Goal: Browse casually: Explore the website without a specific task or goal

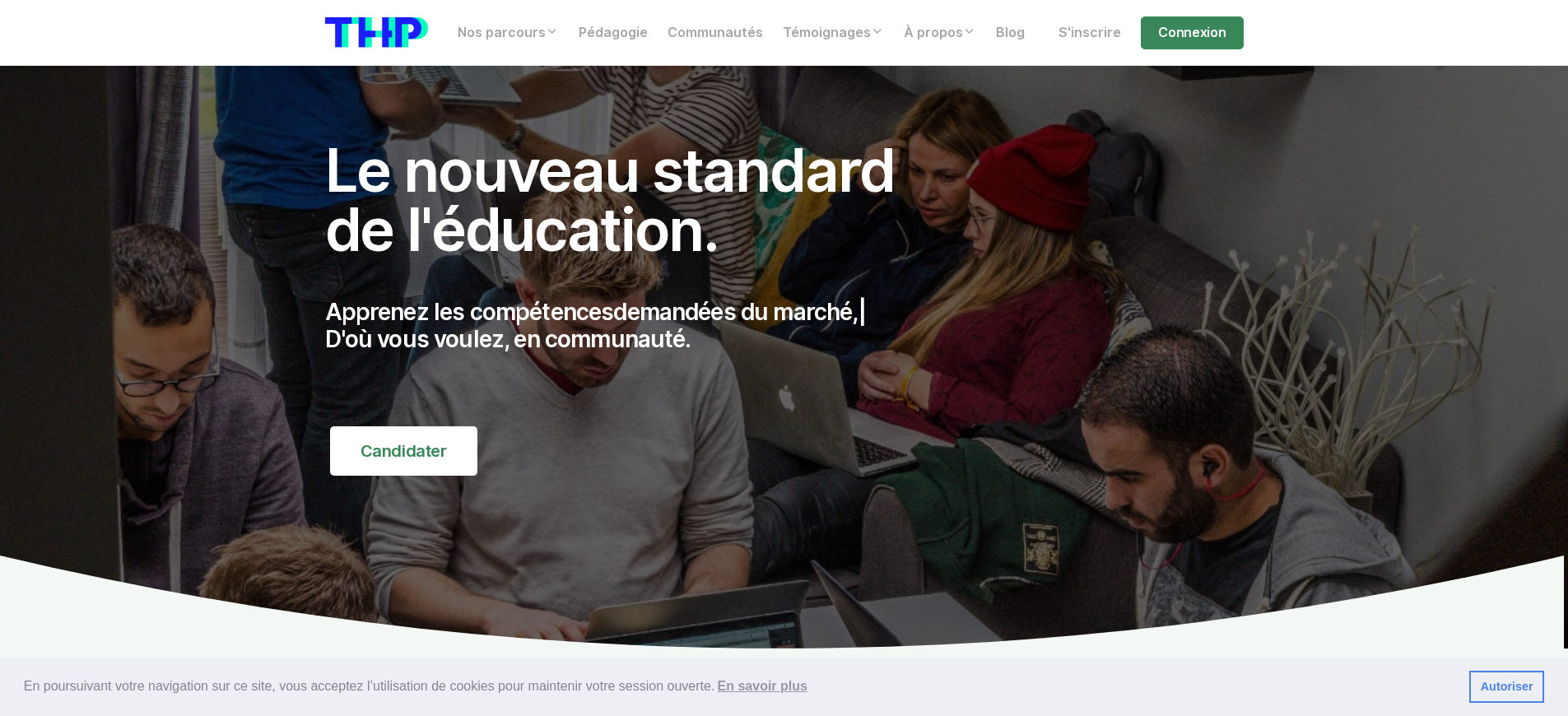
click at [627, 326] on p "Apprenez les compétences demandées du marché, | D'où vous voulez, en communauté." at bounding box center [628, 326] width 606 height 55
click at [627, 326] on p "Apprenez les compétences d | D'où vous voulez, en communauté." at bounding box center [628, 326] width 606 height 55
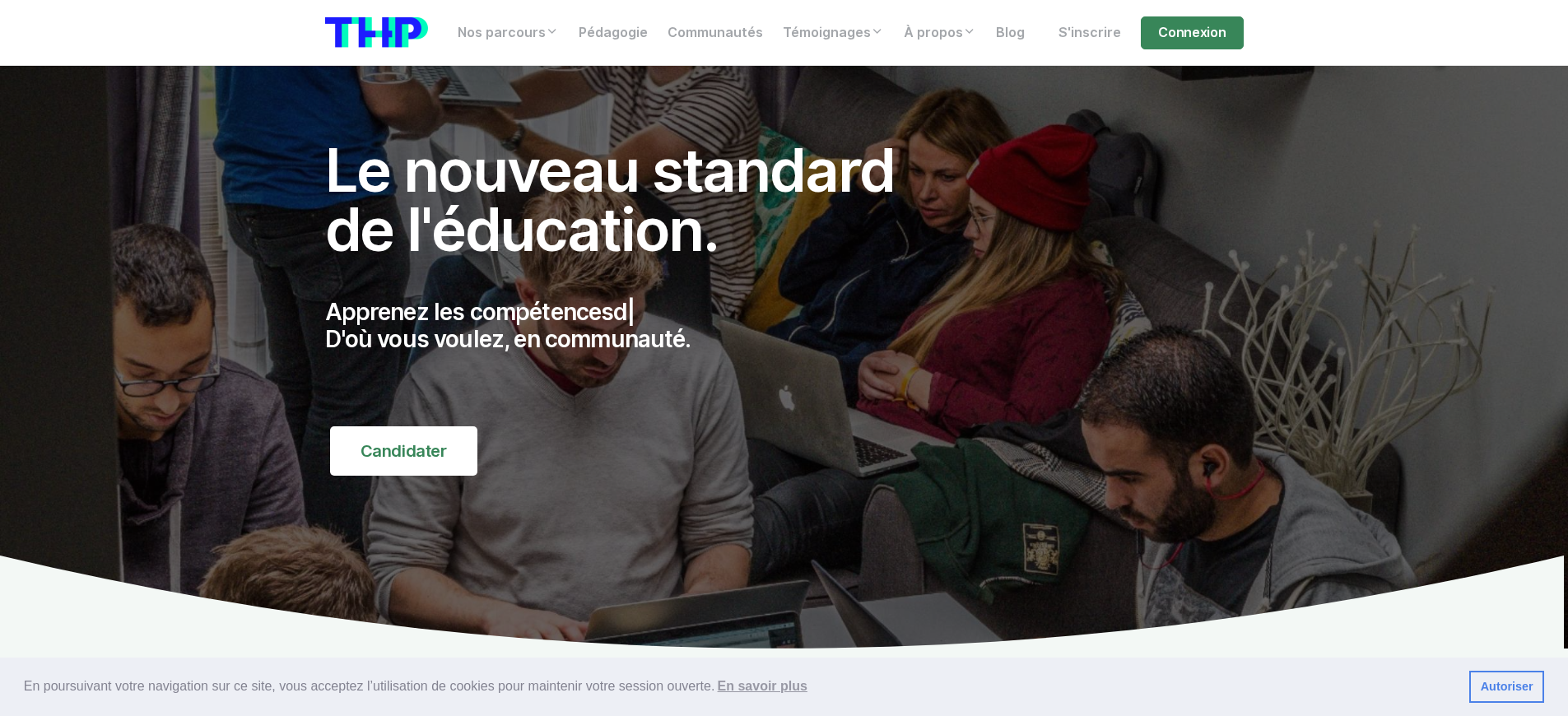
click at [627, 326] on p "Apprenez les compétences d | D'où vous voulez, en communauté." at bounding box center [628, 326] width 606 height 55
click at [627, 326] on p "Apprenez les compétences de demain, | D'où vous voulez, en communauté." at bounding box center [628, 326] width 606 height 55
click at [627, 326] on p "Apprenez les compétences demandées du marché, | D'où vous voulez, en communauté." at bounding box center [628, 326] width 606 height 55
click at [627, 326] on p "Apprenez les compétences de demain | D'où vous voulez, en communauté." at bounding box center [628, 326] width 606 height 55
click at [627, 326] on p "Apprenez les compétences du di | D'où vous voulez, en communauté." at bounding box center [628, 326] width 606 height 55
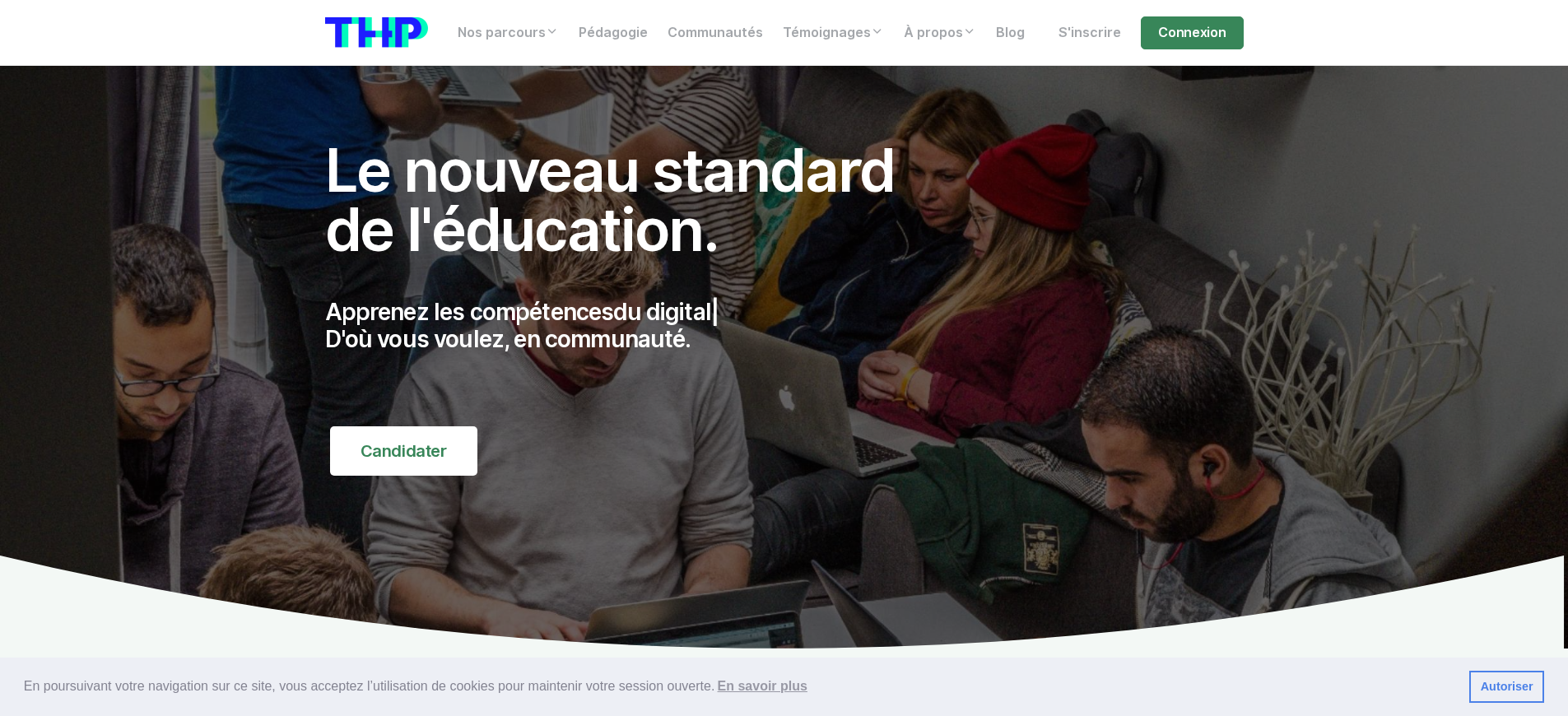
click at [627, 326] on p "Apprenez les compétences du digital | D'où vous voulez, en communauté." at bounding box center [628, 326] width 606 height 55
click at [627, 326] on p "Apprenez les compétences de [DATE], | D'où vous voulez, en communauté." at bounding box center [628, 326] width 606 height 55
click at [627, 326] on p "Apprenez les compétences demandées du marché, | D'où vous voulez, en communauté." at bounding box center [628, 326] width 606 height 55
click at [627, 326] on p "Apprenez les compétences demandées | D'où vous voulez, en communauté." at bounding box center [628, 326] width 606 height 55
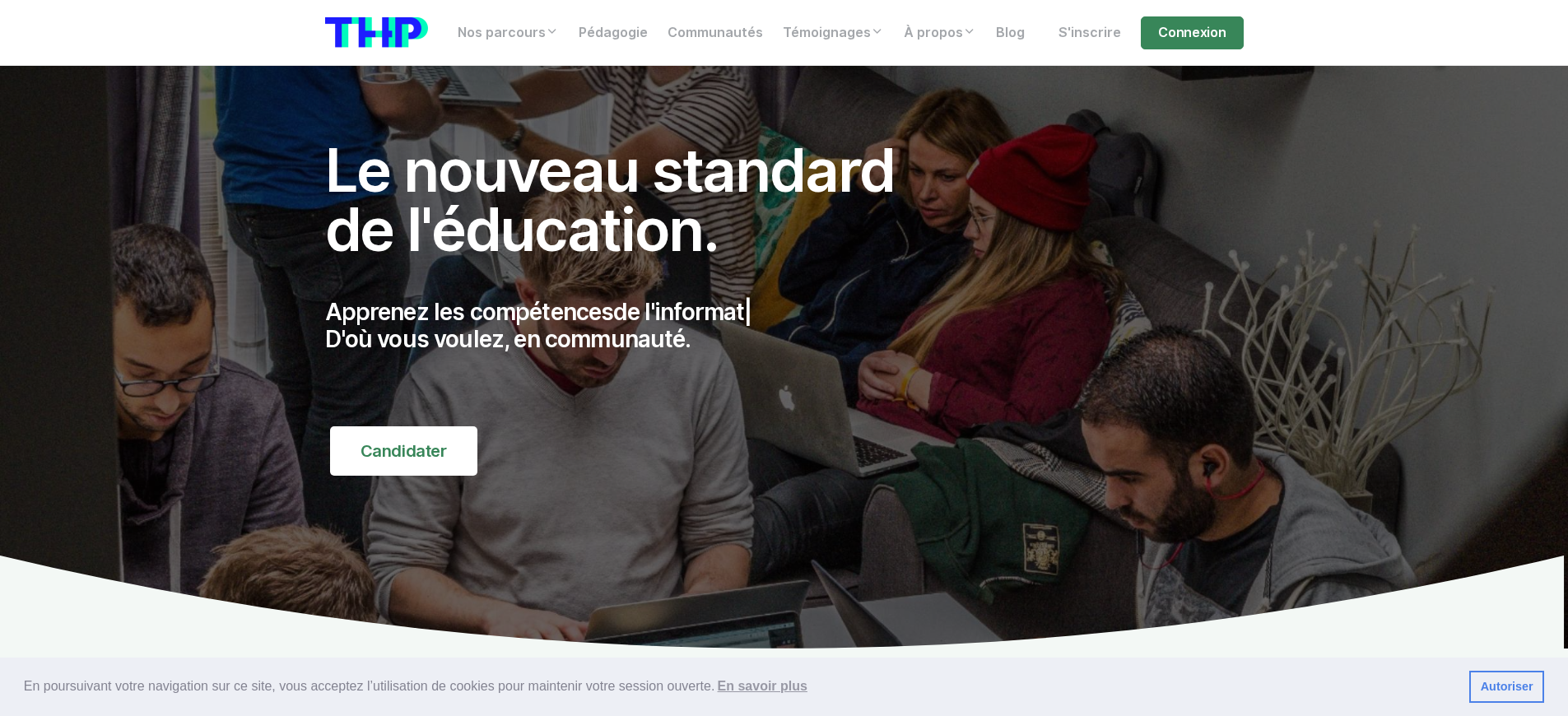
scroll to position [482, 0]
click at [627, 326] on p "Apprenez les compétences demandées du m | D'où vous voulez, en communauté." at bounding box center [628, 326] width 606 height 55
click at [627, 326] on p "Apprenez les compétences de l'inf | D'où vous voulez, en communauté." at bounding box center [628, 326] width 606 height 55
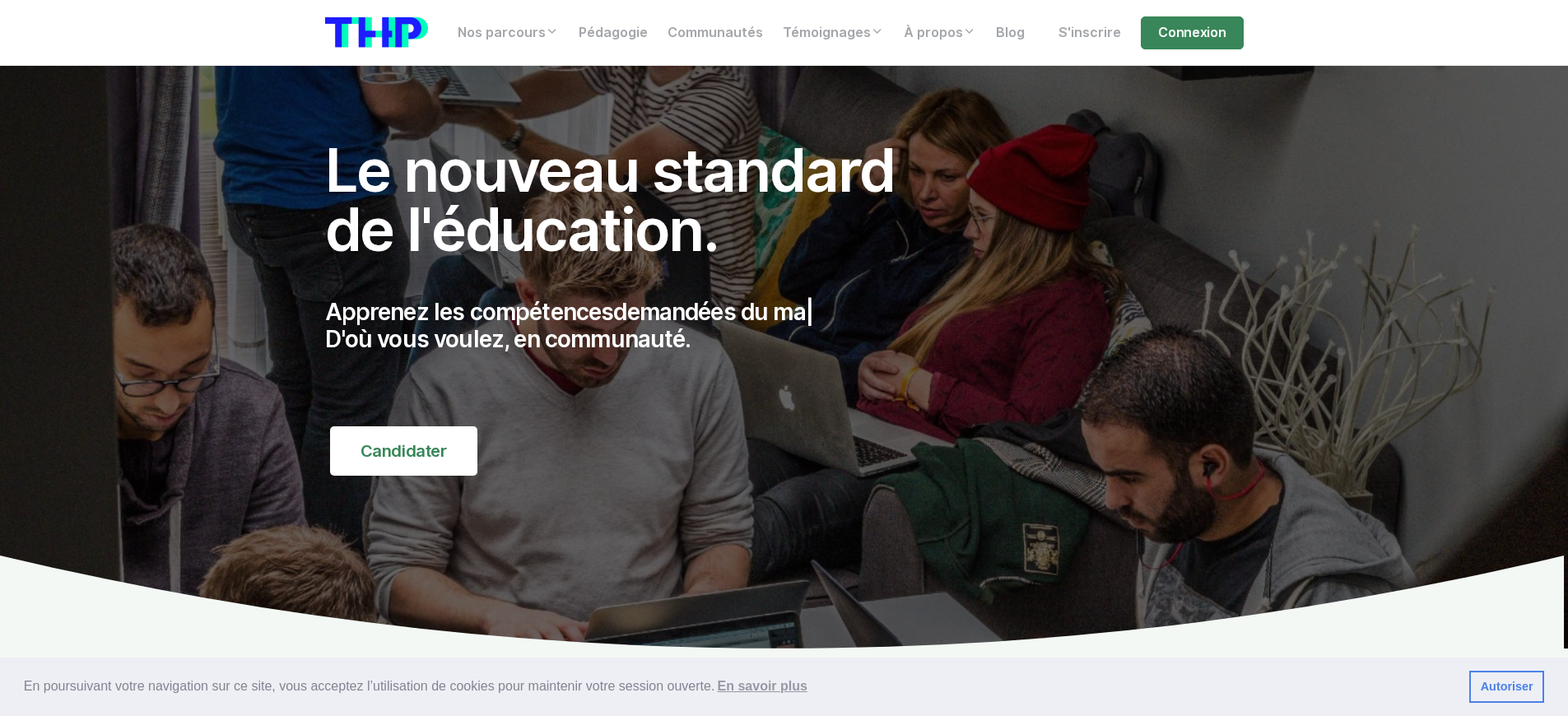
click at [627, 326] on p "Apprenez les compétences demandées du ma | D'où vous voulez, en communauté." at bounding box center [628, 326] width 606 height 55
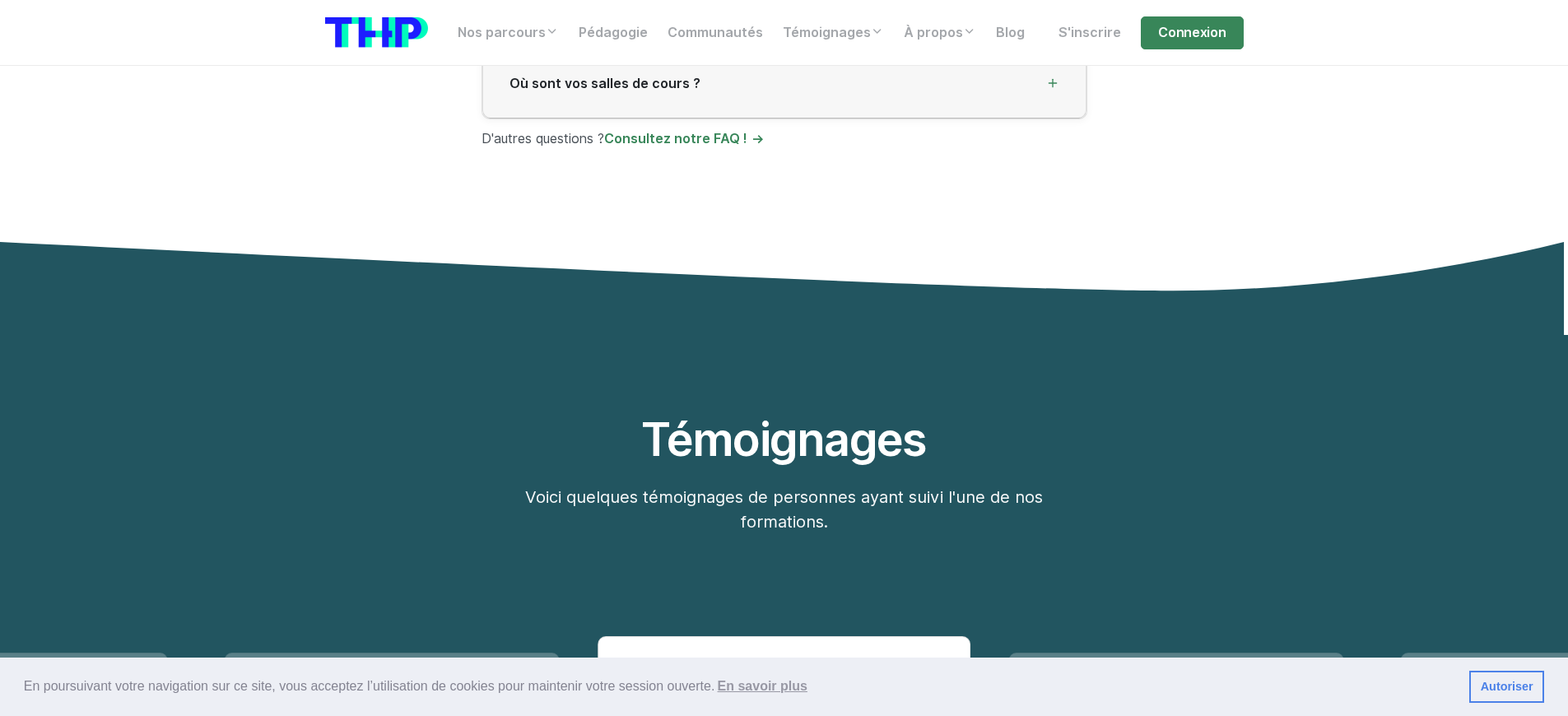
scroll to position [1, 0]
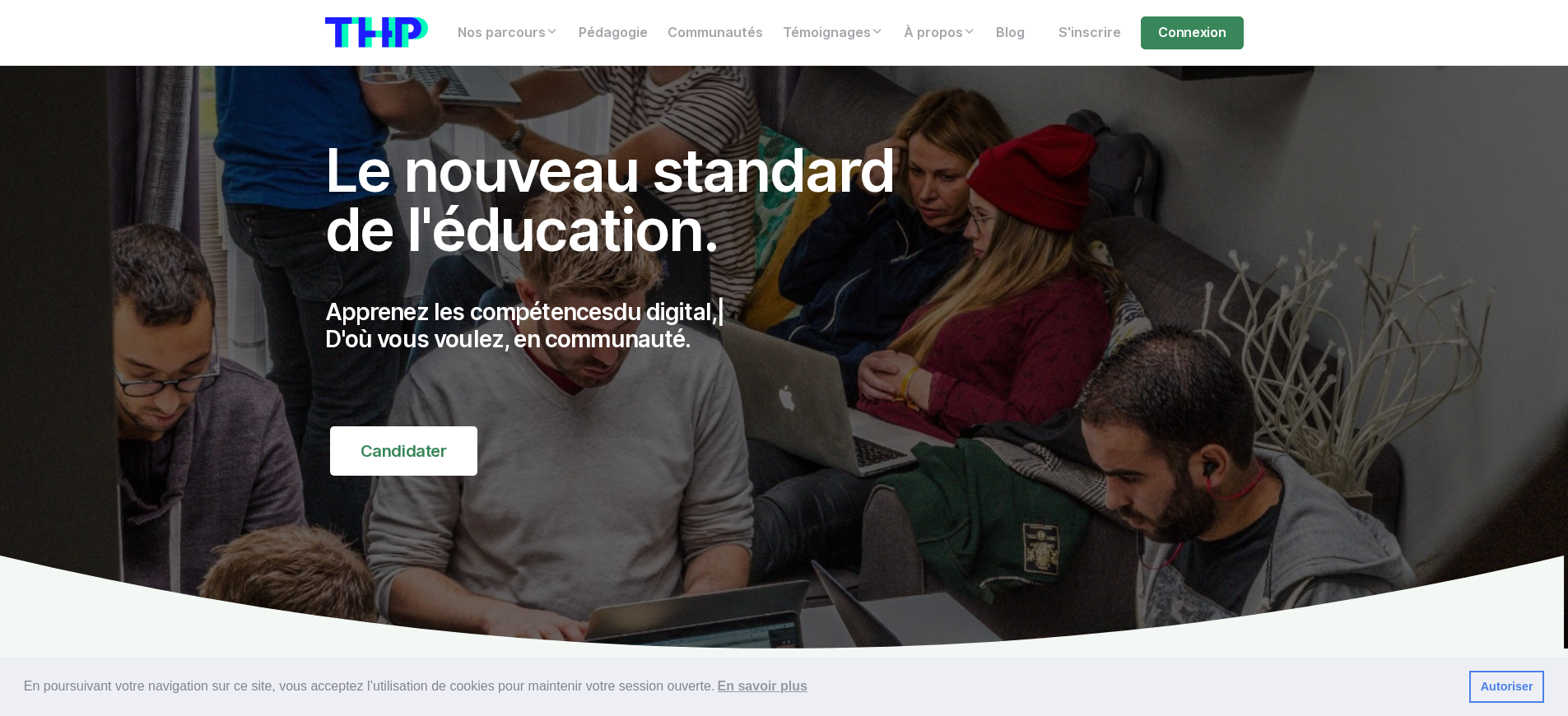
click at [627, 326] on p "Apprenez les compétences du digital, | D'où vous voulez, en communauté." at bounding box center [628, 326] width 606 height 55
